Goal: Task Accomplishment & Management: Manage account settings

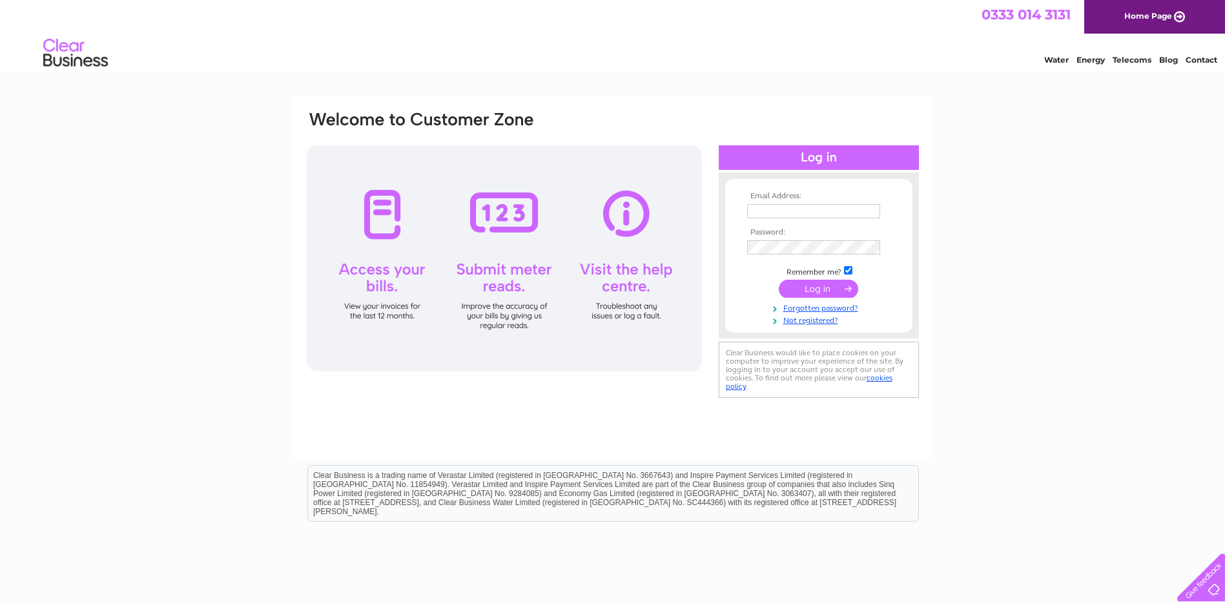
type input "[EMAIL_ADDRESS][DOMAIN_NAME]"
click at [816, 289] on input "submit" at bounding box center [818, 289] width 79 height 18
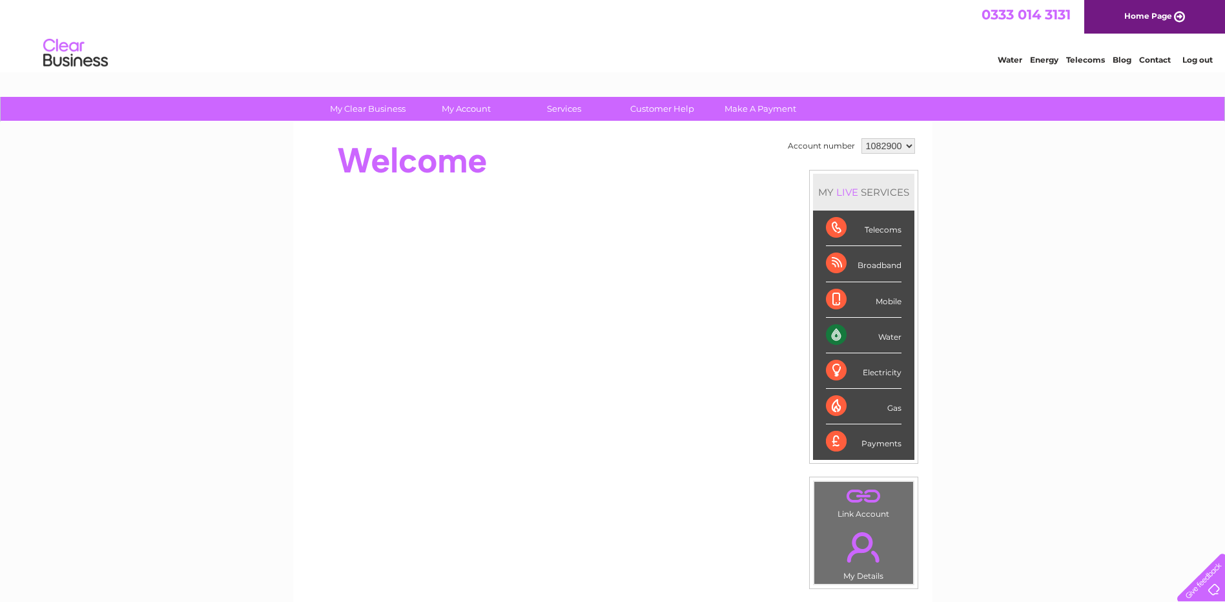
click at [886, 337] on div "Water" at bounding box center [864, 336] width 76 height 36
click at [837, 337] on div "Water" at bounding box center [864, 336] width 76 height 36
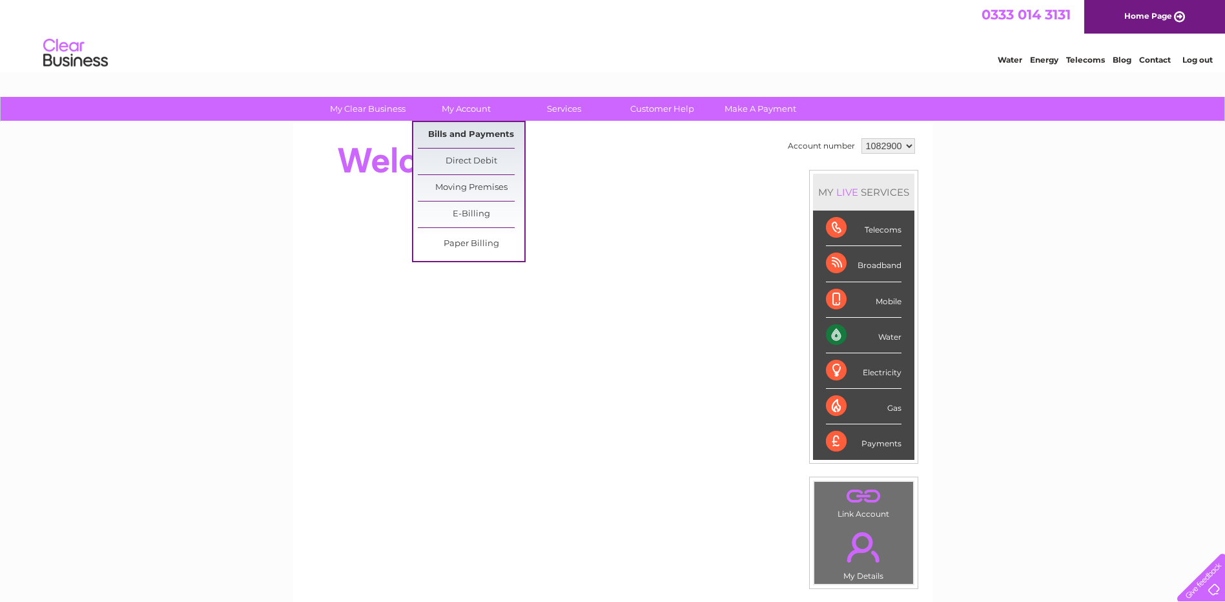
click at [465, 129] on link "Bills and Payments" at bounding box center [471, 135] width 107 height 26
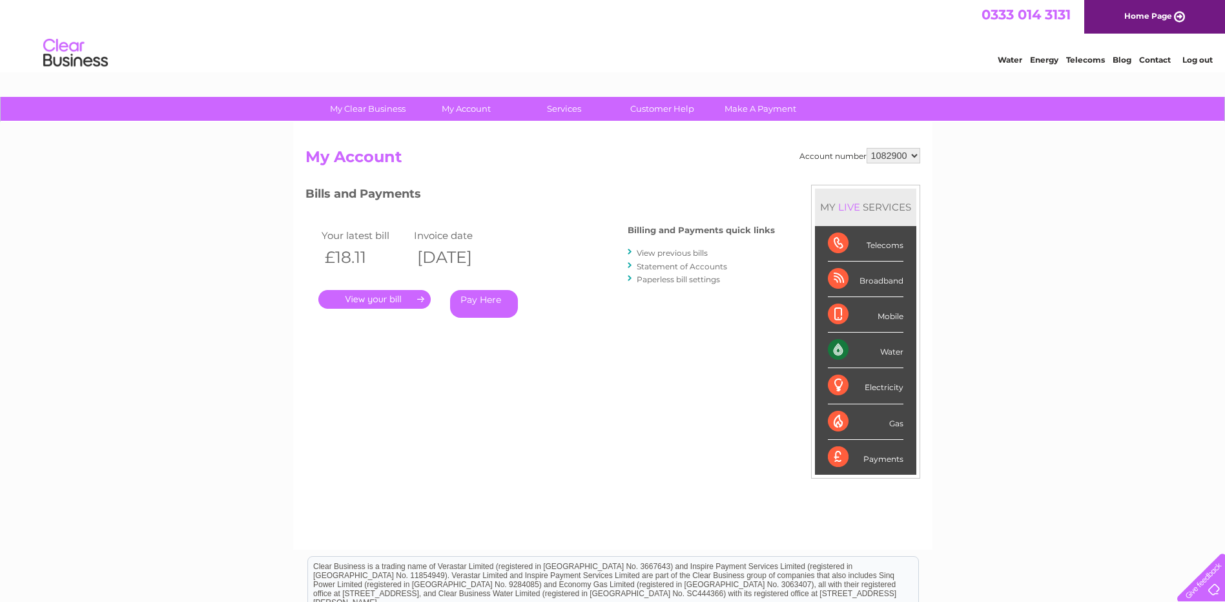
click at [365, 296] on link "." at bounding box center [374, 299] width 112 height 19
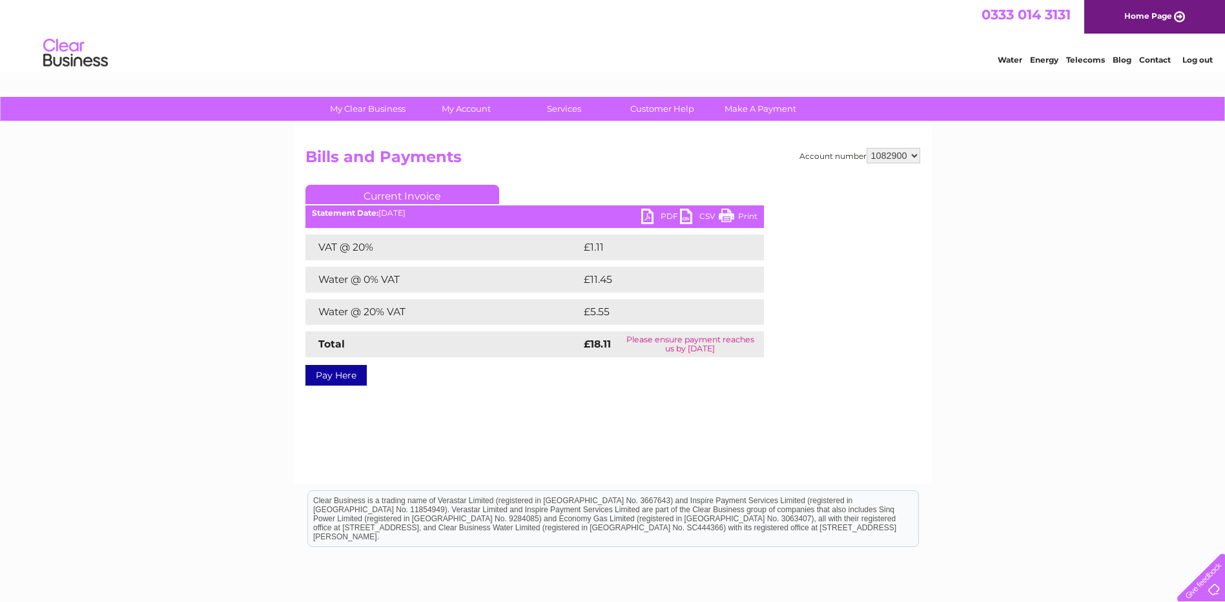
click at [658, 214] on link "PDF" at bounding box center [660, 218] width 39 height 19
